Goal: Task Accomplishment & Management: Complete application form

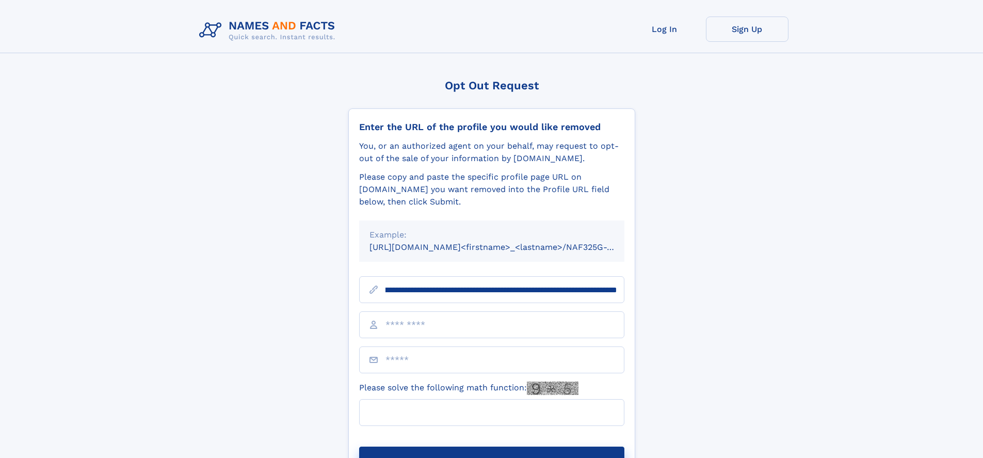
scroll to position [0, 133]
type input "**********"
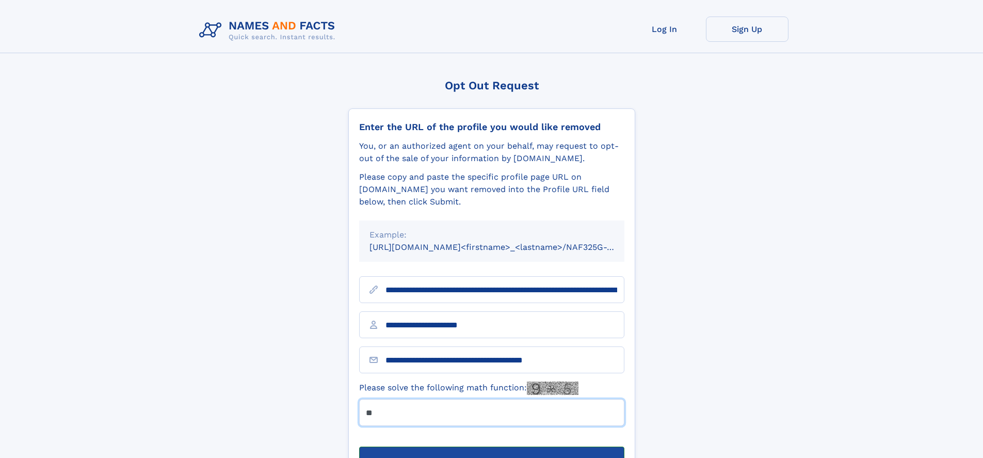
type input "**"
click at [491, 446] on button "Submit Opt Out Request" at bounding box center [491, 462] width 265 height 33
